Goal: Transaction & Acquisition: Purchase product/service

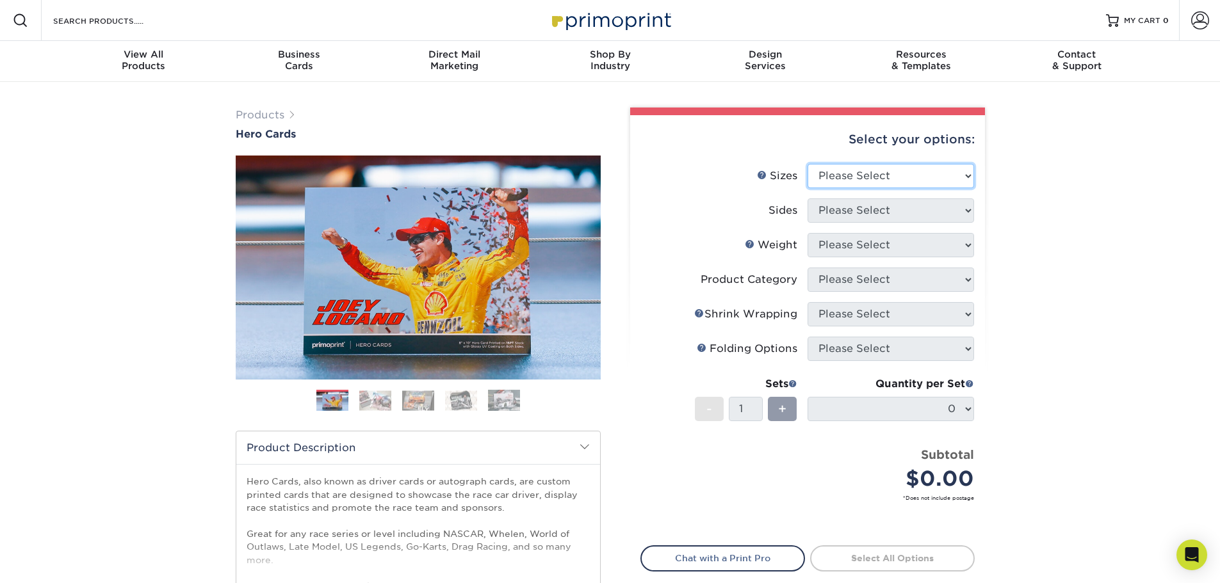
click at [921, 174] on select "Please Select 1.5" x 7" 4" x 6" 5" x 7" 6" x 8" 6" x 8.5" 6" x 9" 7" x 8.5" 7.5…" at bounding box center [891, 176] width 167 height 24
click at [1080, 336] on div "Products Hero Cards Previous Next ," at bounding box center [610, 424] width 1220 height 684
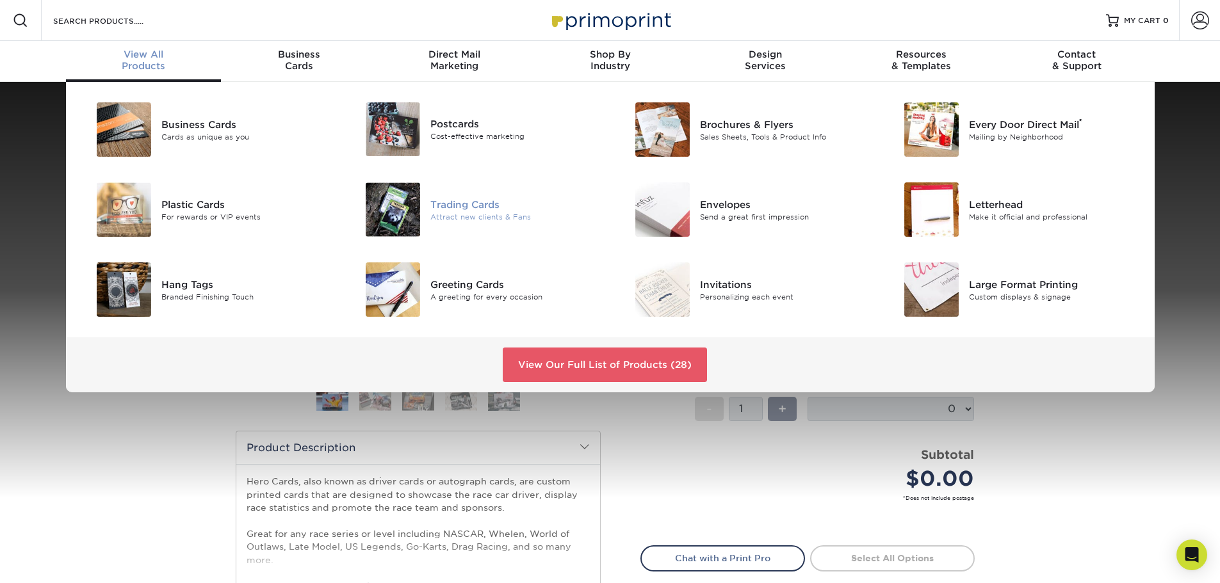
click at [392, 204] on img at bounding box center [393, 210] width 54 height 54
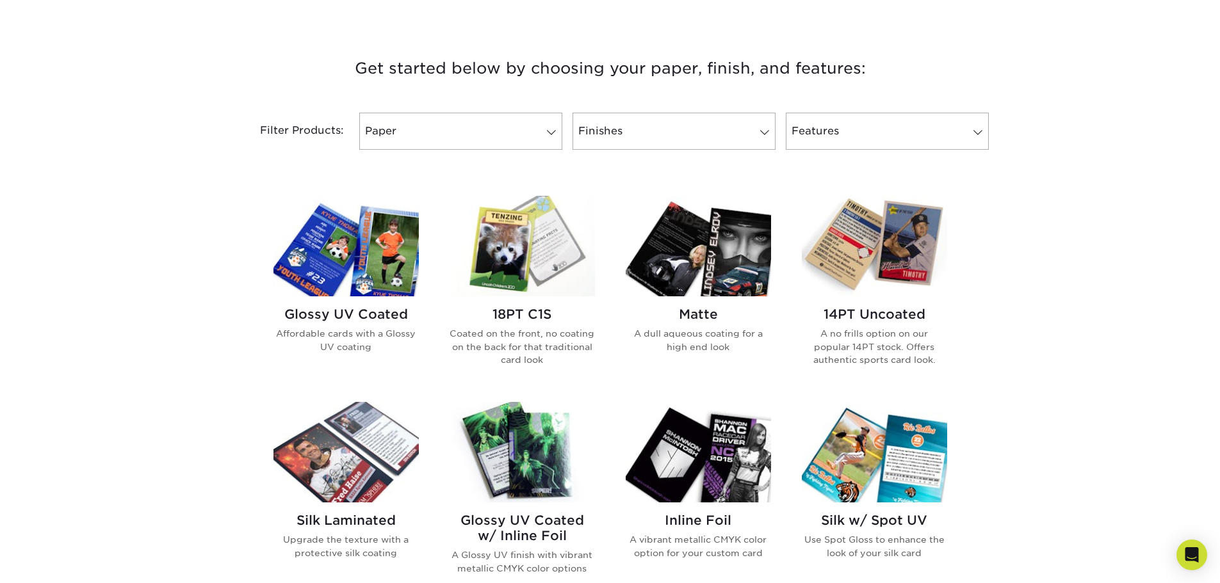
scroll to position [448, 0]
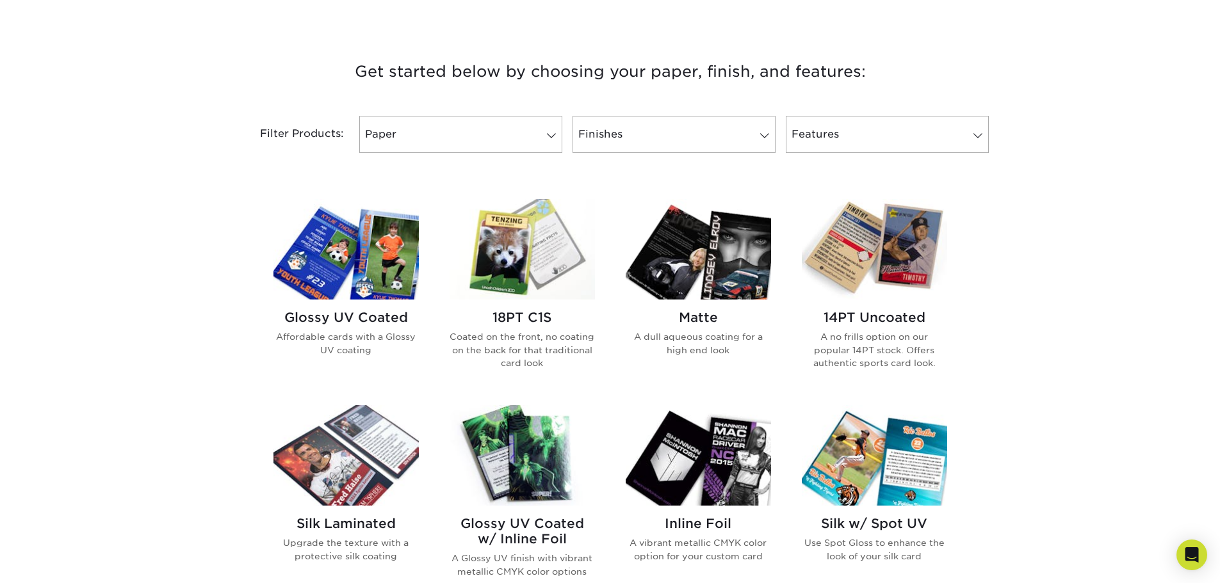
click at [359, 270] on img at bounding box center [345, 249] width 145 height 101
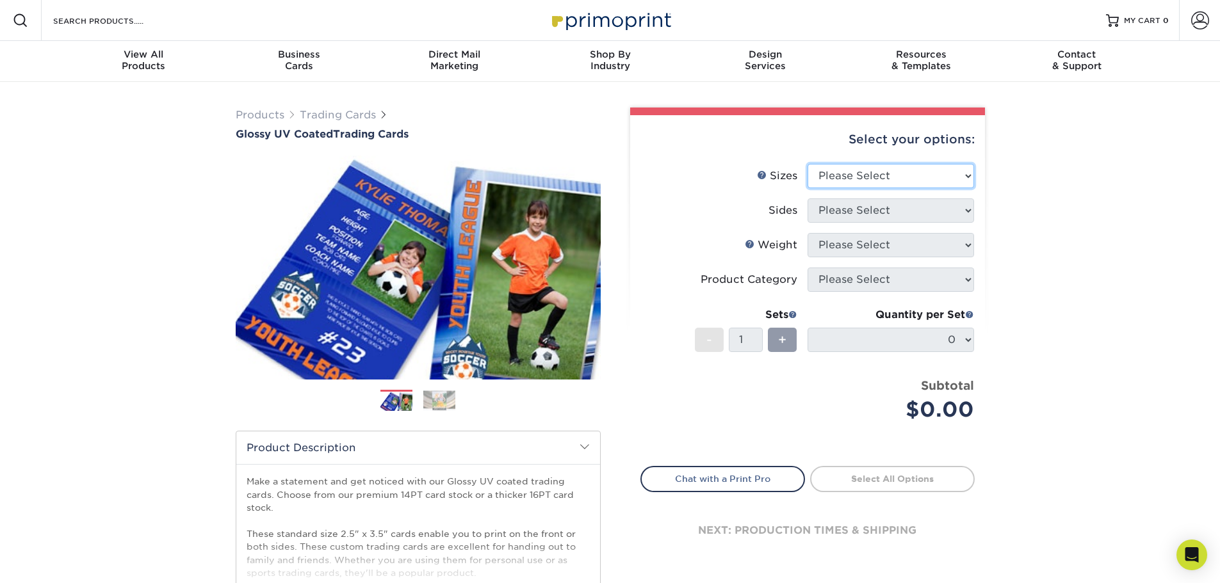
click at [921, 181] on select "Please Select 2.5" x 3.5"" at bounding box center [891, 176] width 167 height 24
select select "2.50x3.50"
click at [808, 164] on select "Please Select 2.5" x 3.5"" at bounding box center [891, 176] width 167 height 24
click at [921, 213] on select "Please Select Print Both Sides Print Front Only" at bounding box center [891, 211] width 167 height 24
select select "13abbda7-1d64-4f25-8bb2-c179b224825d"
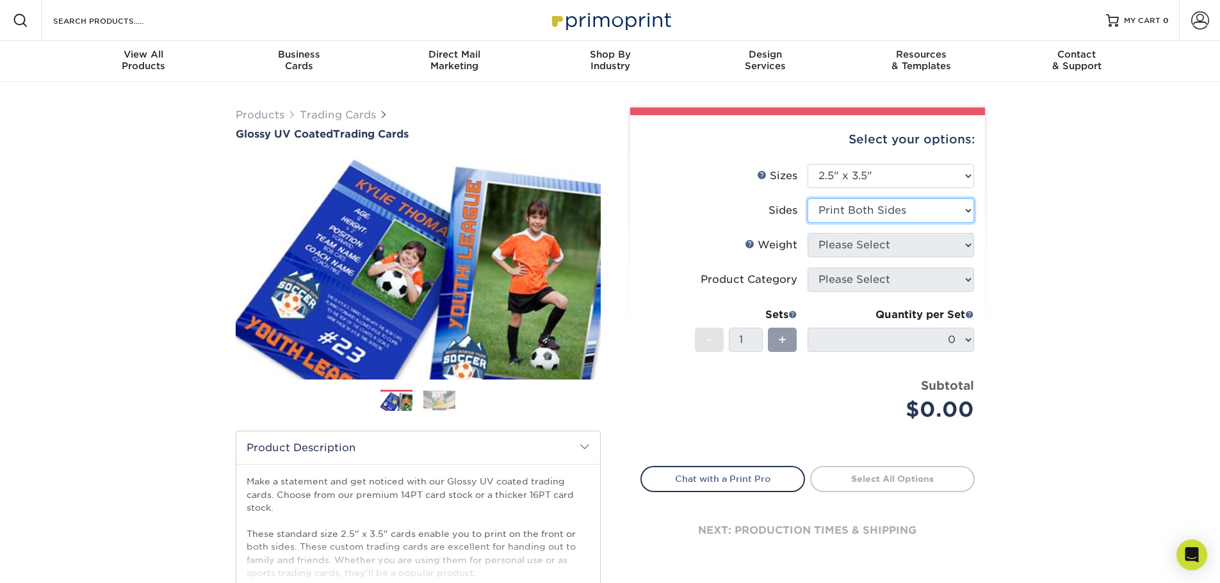
click at [808, 199] on select "Please Select Print Both Sides Print Front Only" at bounding box center [891, 211] width 167 height 24
click at [921, 249] on select "Please Select 16PT 14PT 18PT C1S" at bounding box center [891, 245] width 167 height 24
select select "16PT"
click at [808, 233] on select "Please Select 16PT 14PT 18PT C1S" at bounding box center [891, 245] width 167 height 24
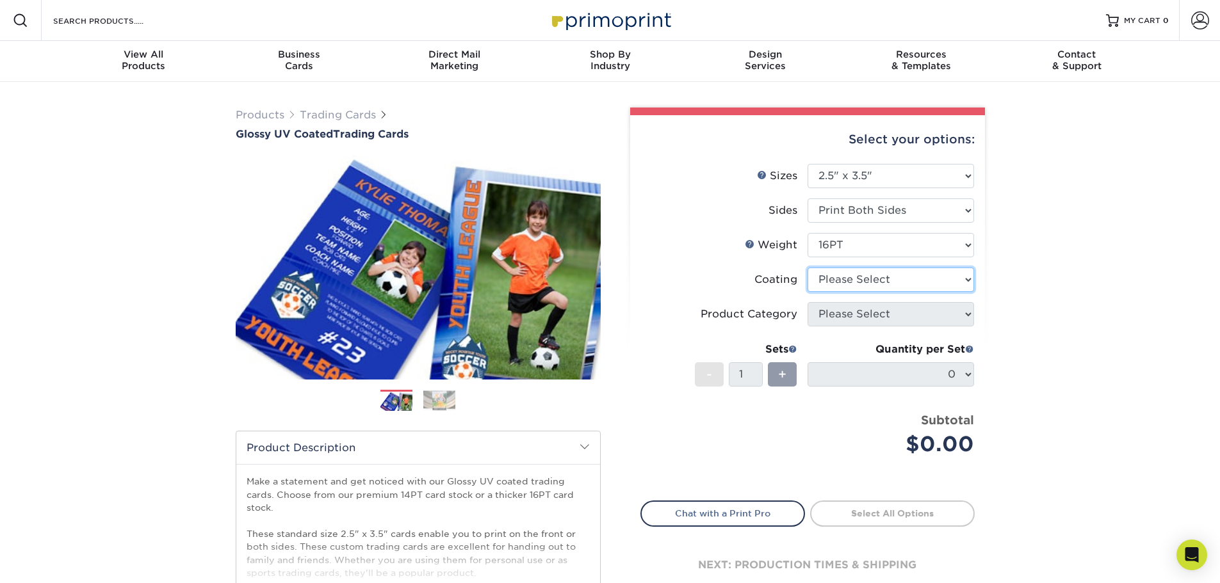
click at [922, 277] on select at bounding box center [891, 280] width 167 height 24
select select "ae367451-b2b8-45df-a344-0f05b6a12993"
click at [808, 268] on select at bounding box center [891, 280] width 167 height 24
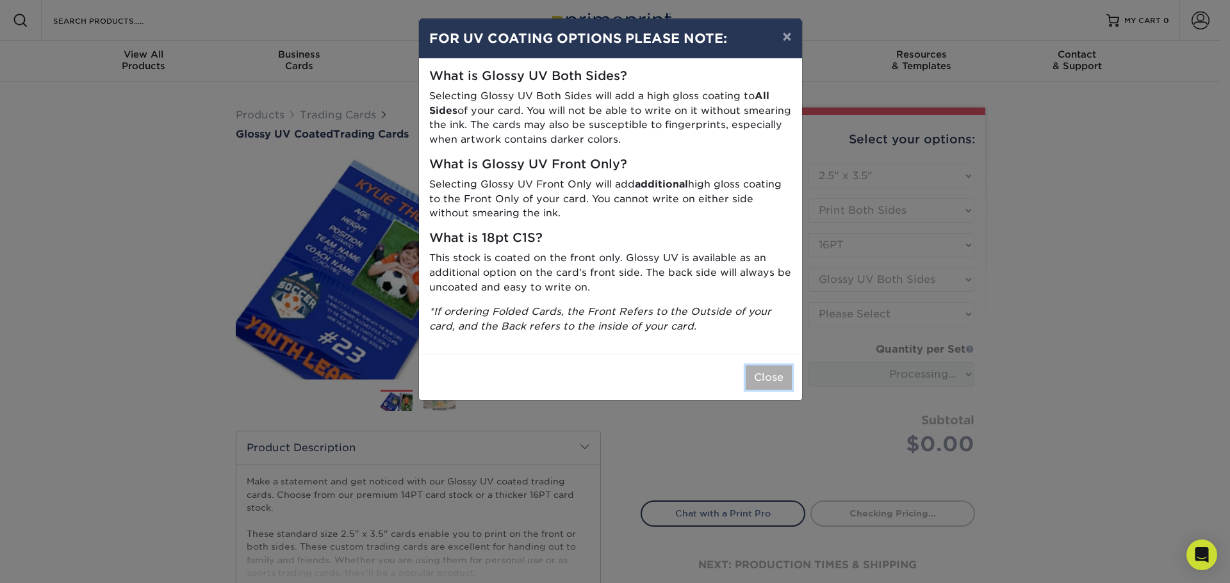
click at [778, 377] on button "Close" at bounding box center [768, 378] width 46 height 24
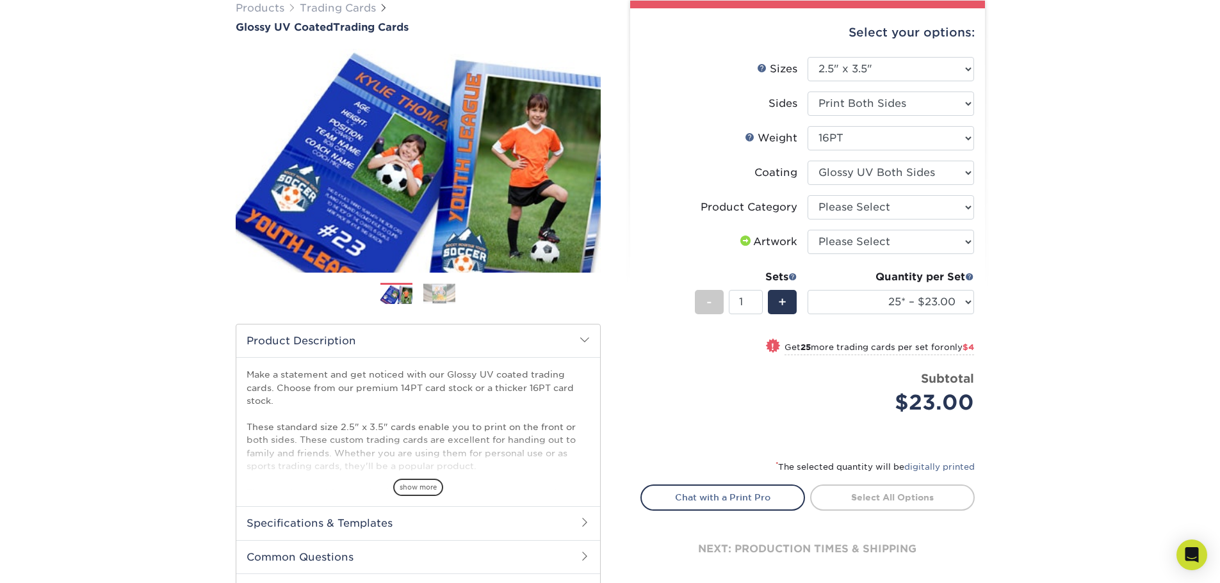
scroll to position [128, 0]
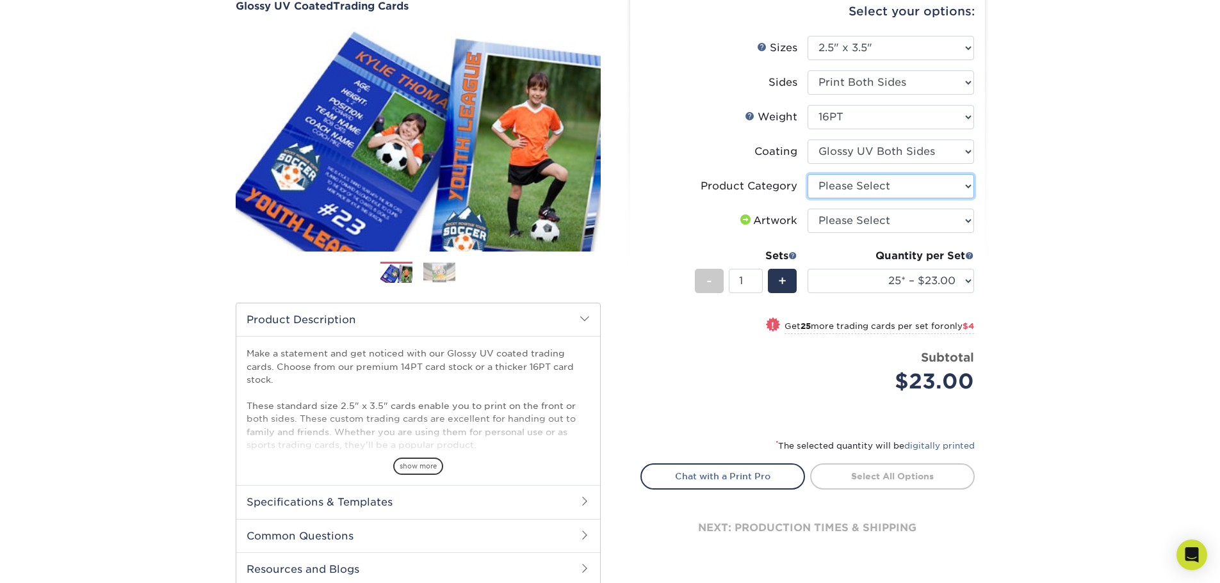
click at [902, 188] on select "Please Select Trading Cards" at bounding box center [891, 186] width 167 height 24
select select "c2f9bce9-36c2-409d-b101-c29d9d031e18"
click at [808, 174] on select "Please Select Trading Cards" at bounding box center [891, 186] width 167 height 24
click at [898, 226] on select "Please Select I will upload files I need a design - $100" at bounding box center [891, 221] width 167 height 24
select select "upload"
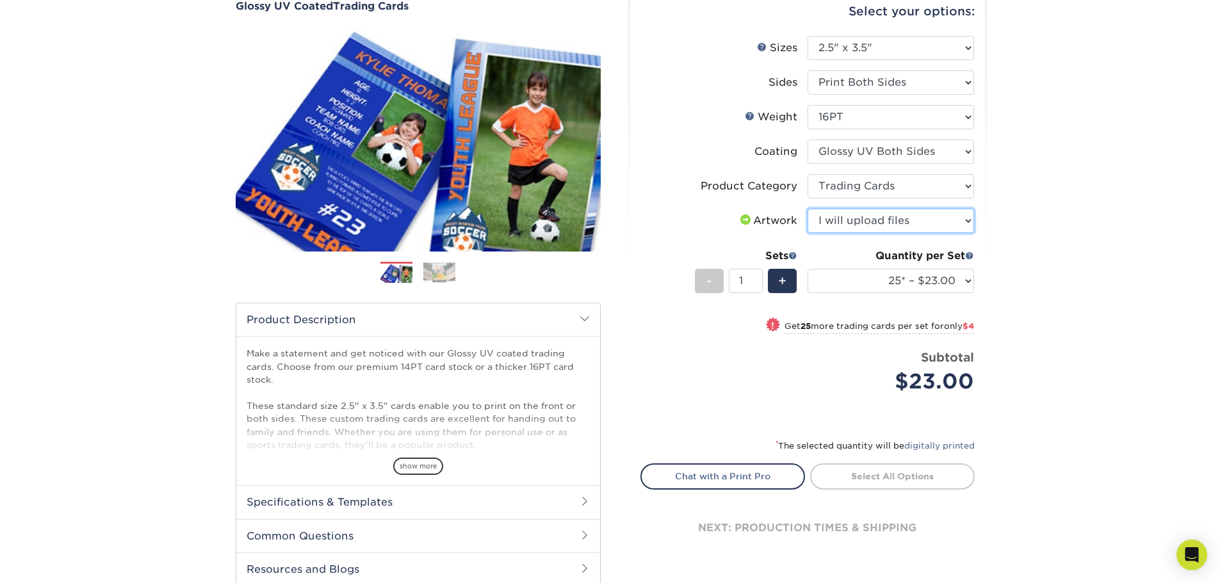
click at [808, 209] on select "Please Select I will upload files I need a design - $100" at bounding box center [891, 221] width 167 height 24
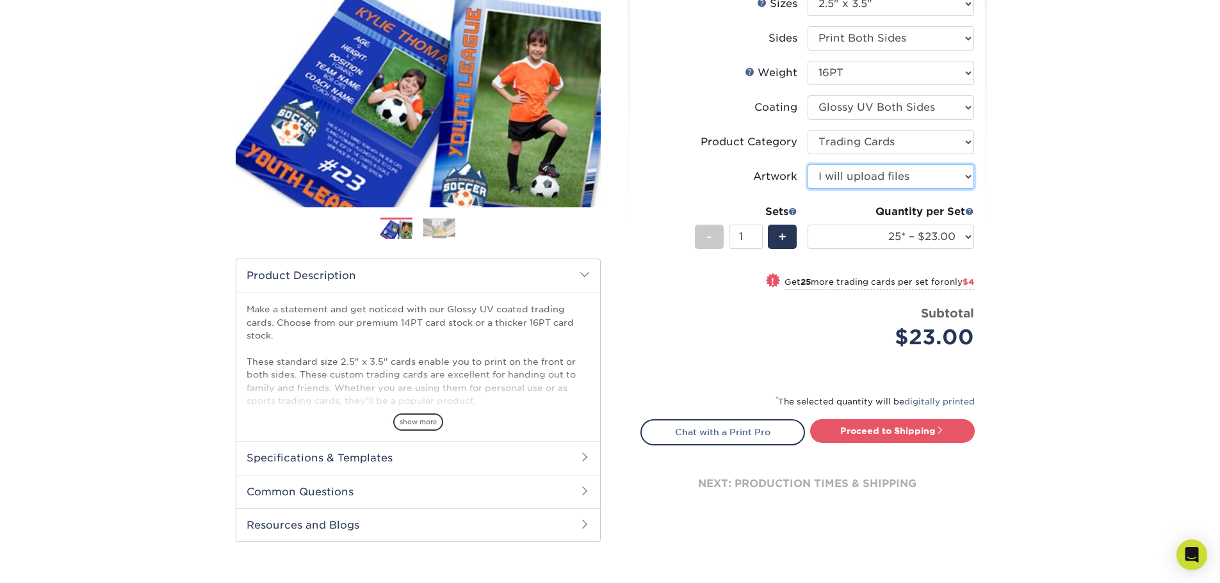
scroll to position [256, 0]
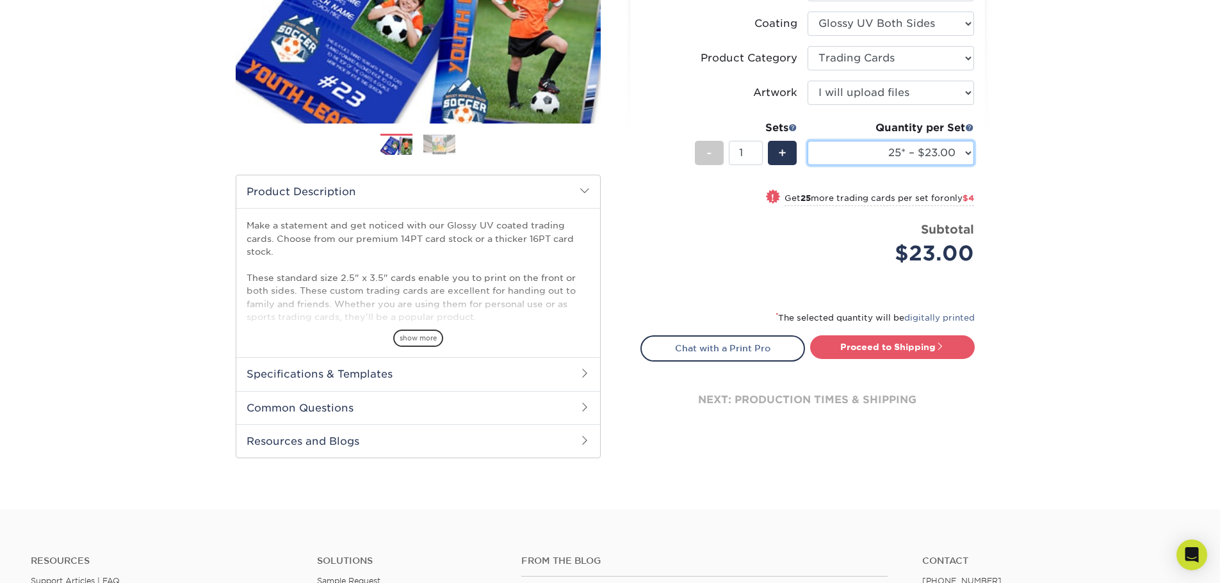
click at [971, 149] on select "25* – $23.00 50* – $27.00 75* – $33.00 100* – $37.00 250* – $47.00 500 – $58.00…" at bounding box center [891, 153] width 167 height 24
click at [808, 141] on select "25* – $23.00 50* – $27.00 75* – $33.00 100* – $37.00 250* – $47.00 500 – $58.00…" at bounding box center [891, 153] width 167 height 24
click at [904, 148] on select "25* – $23.00 50* – $27.00 75* – $33.00 100* – $37.00 250* – $47.00 500 – $58.00…" at bounding box center [891, 153] width 167 height 24
click at [808, 141] on select "25* – $23.00 50* – $27.00 75* – $33.00 100* – $37.00 250* – $47.00 500 – $58.00…" at bounding box center [891, 153] width 167 height 24
click at [898, 149] on select "25* – $23.00 50* – $27.00 75* – $33.00 100* – $37.00 250* – $47.00 500 – $58.00…" at bounding box center [891, 153] width 167 height 24
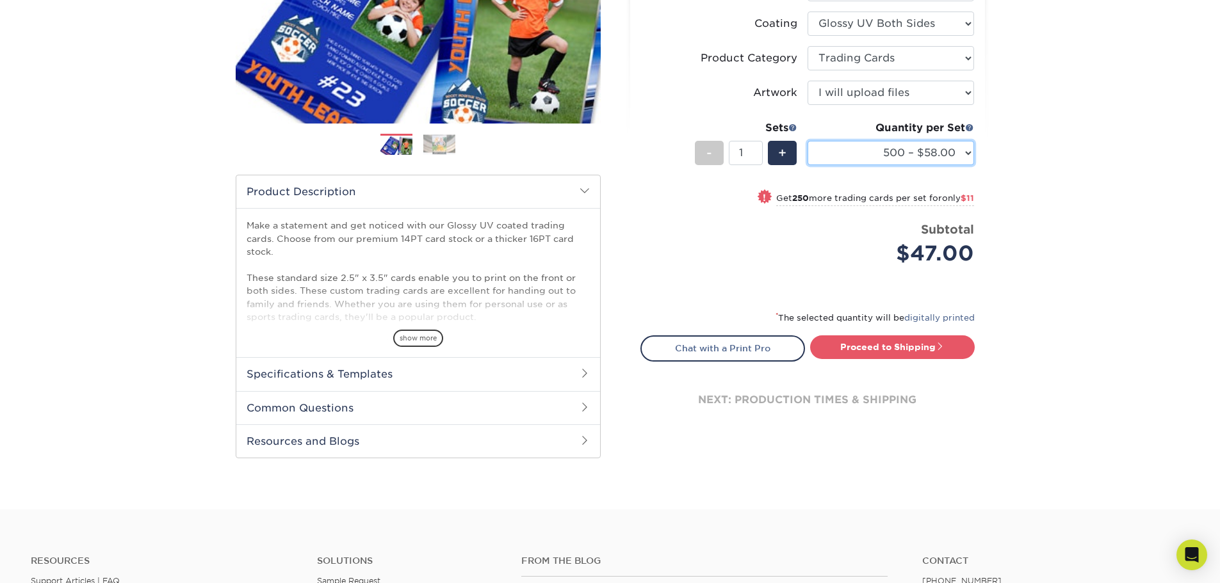
click at [808, 141] on select "25* – $23.00 50* – $27.00 75* – $33.00 100* – $37.00 250* – $47.00 500 – $58.00…" at bounding box center [891, 153] width 167 height 24
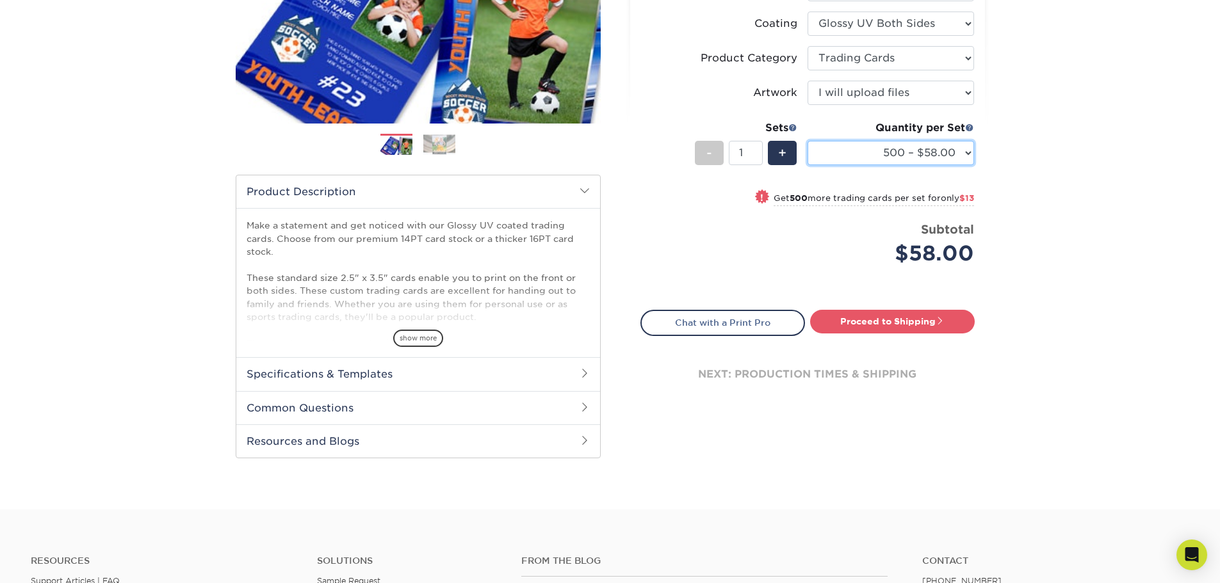
click at [886, 149] on select "25* – $23.00 50* – $27.00 75* – $33.00 100* – $37.00 250* – $47.00 500 – $58.00…" at bounding box center [891, 153] width 167 height 24
click at [808, 141] on select "25* – $23.00 50* – $27.00 75* – $33.00 100* – $37.00 250* – $47.00 500 – $58.00…" at bounding box center [891, 153] width 167 height 24
click at [899, 154] on select "25* – $23.00 50* – $27.00 75* – $33.00 100* – $37.00 250* – $47.00 500 – $58.00…" at bounding box center [891, 153] width 167 height 24
click at [808, 141] on select "25* – $23.00 50* – $27.00 75* – $33.00 100* – $37.00 250* – $47.00 500 – $58.00…" at bounding box center [891, 153] width 167 height 24
click at [863, 155] on select "25* – $23.00 50* – $27.00 75* – $33.00 100* – $37.00 250* – $47.00 500 – $58.00…" at bounding box center [891, 153] width 167 height 24
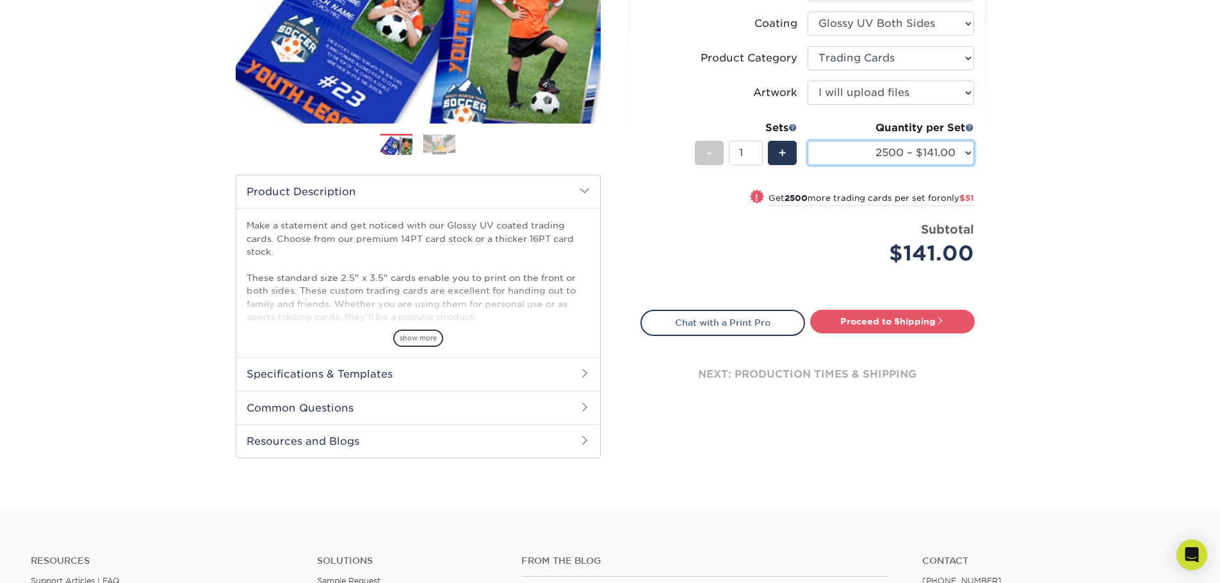
select select "5000 – $192.00"
click at [808, 141] on select "25* – $23.00 50* – $27.00 75* – $33.00 100* – $37.00 250* – $47.00 500 – $58.00…" at bounding box center [891, 153] width 167 height 24
